Goal: Task Accomplishment & Management: Use online tool/utility

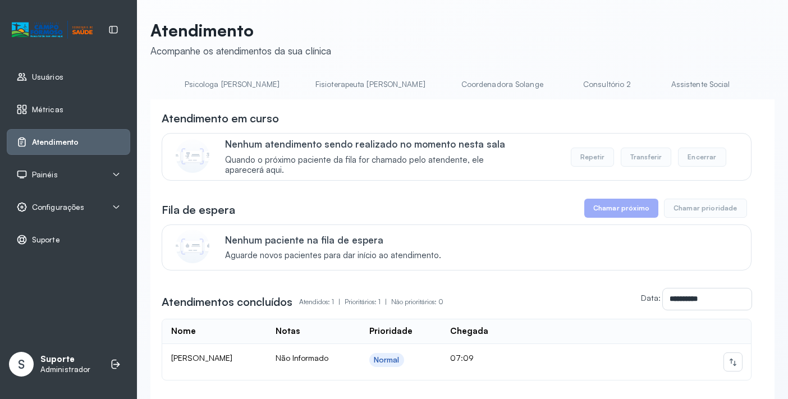
scroll to position [0, 613]
click at [678, 88] on link "Triagem" at bounding box center [717, 84] width 79 height 19
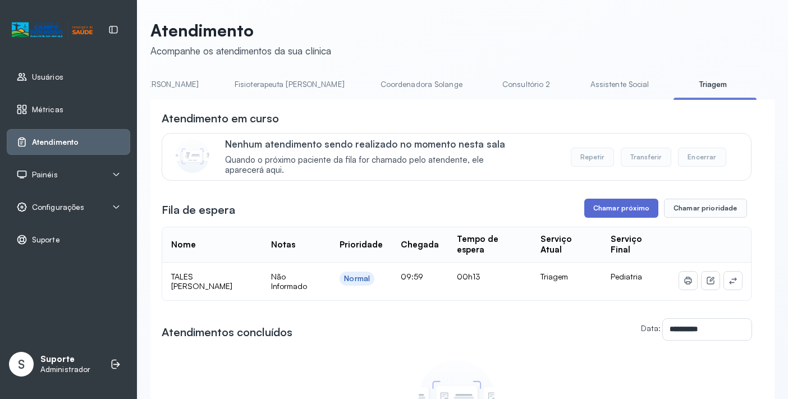
click at [623, 207] on button "Chamar próximo" at bounding box center [621, 208] width 74 height 19
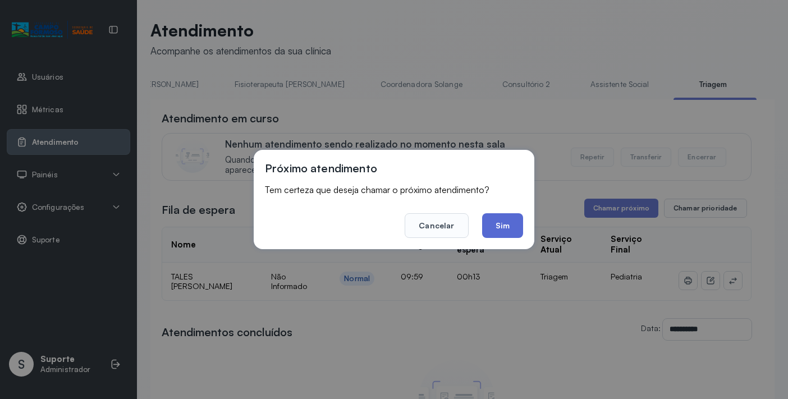
click at [500, 228] on button "Sim" at bounding box center [502, 225] width 41 height 25
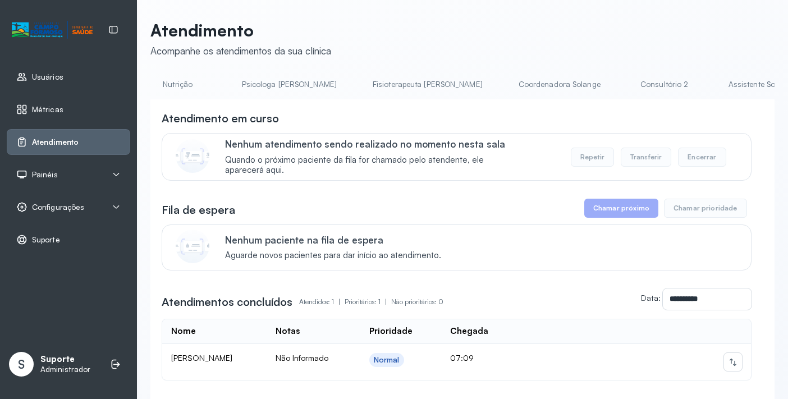
scroll to position [0, 680]
click at [611, 89] on link "Triagem" at bounding box center [650, 84] width 79 height 19
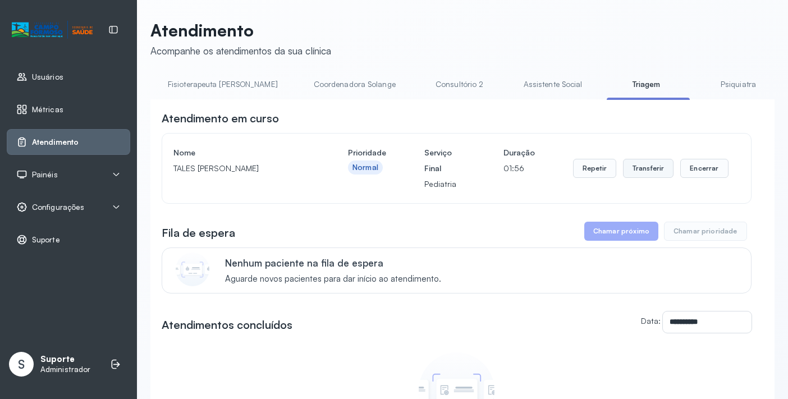
click at [645, 172] on button "Transferir" at bounding box center [648, 168] width 51 height 19
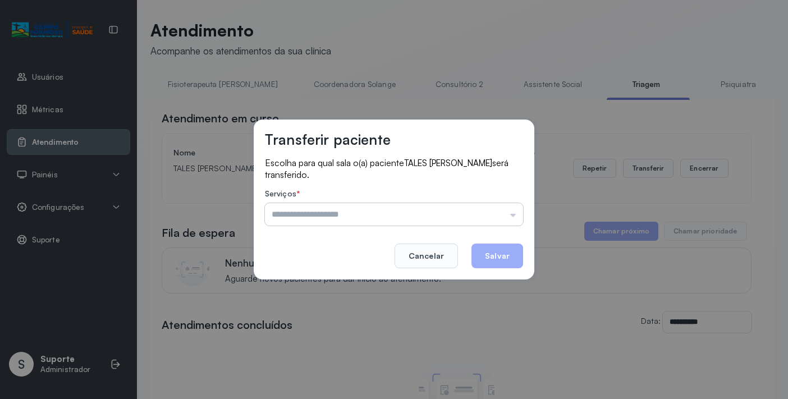
click at [512, 219] on input "text" at bounding box center [394, 214] width 258 height 22
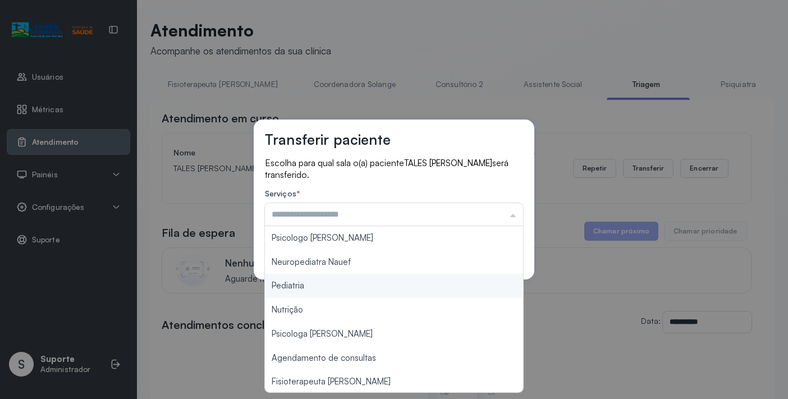
type input "*********"
drag, startPoint x: 309, startPoint y: 283, endPoint x: 348, endPoint y: 290, distance: 39.3
click at [312, 284] on div "Transferir paciente Escolha para qual sala o(a) paciente TALES [PERSON_NAME] se…" at bounding box center [394, 199] width 788 height 399
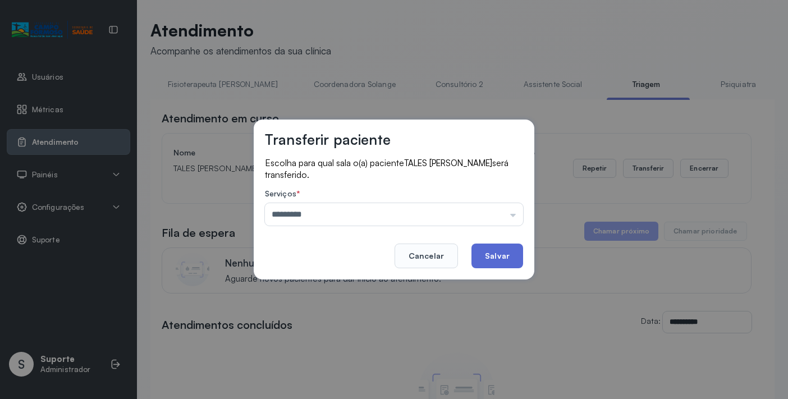
click at [498, 251] on button "Salvar" at bounding box center [497, 256] width 52 height 25
